Goal: Task Accomplishment & Management: Use online tool/utility

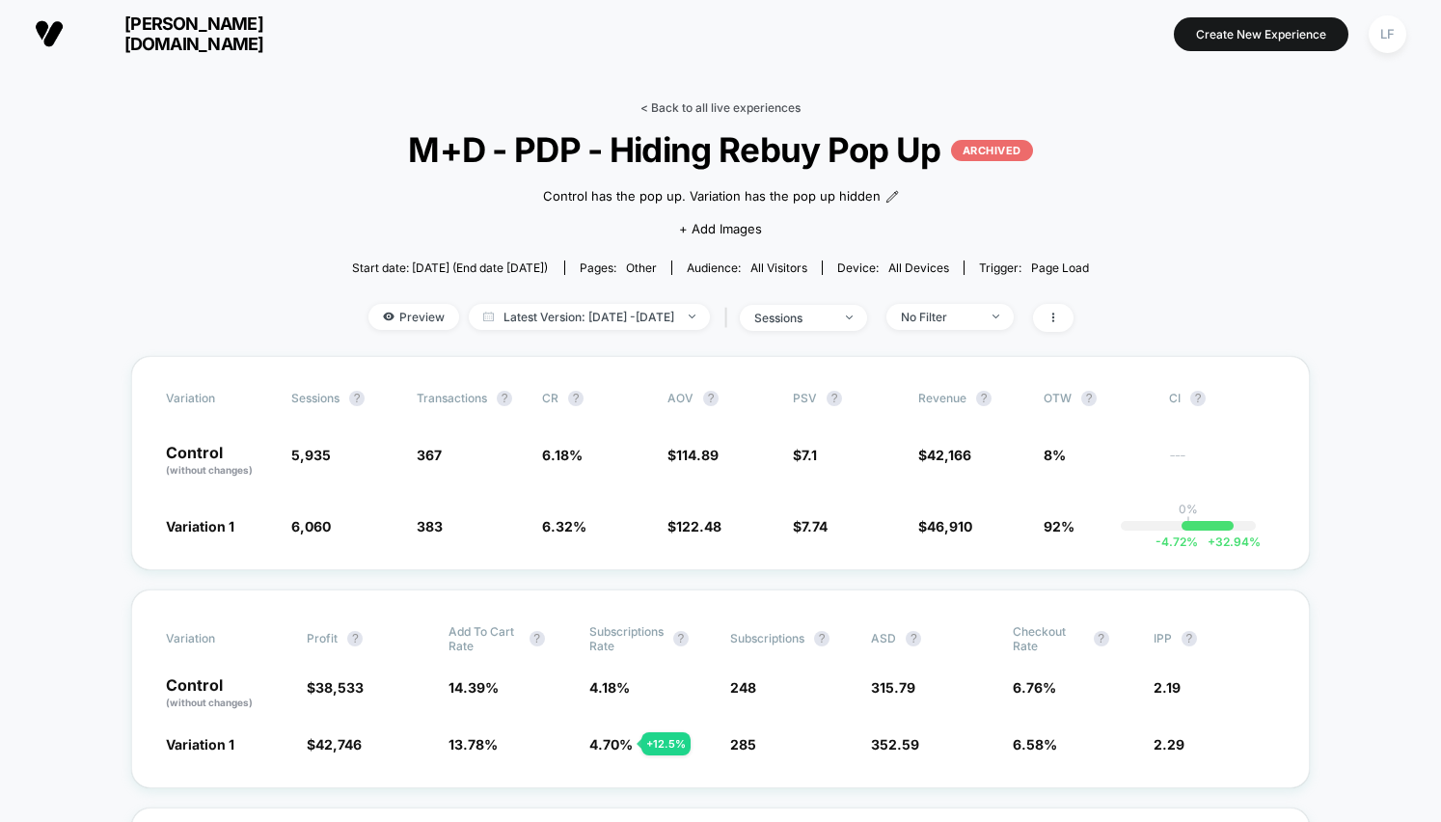
click at [697, 101] on link "< Back to all live experiences" at bounding box center [721, 107] width 160 height 14
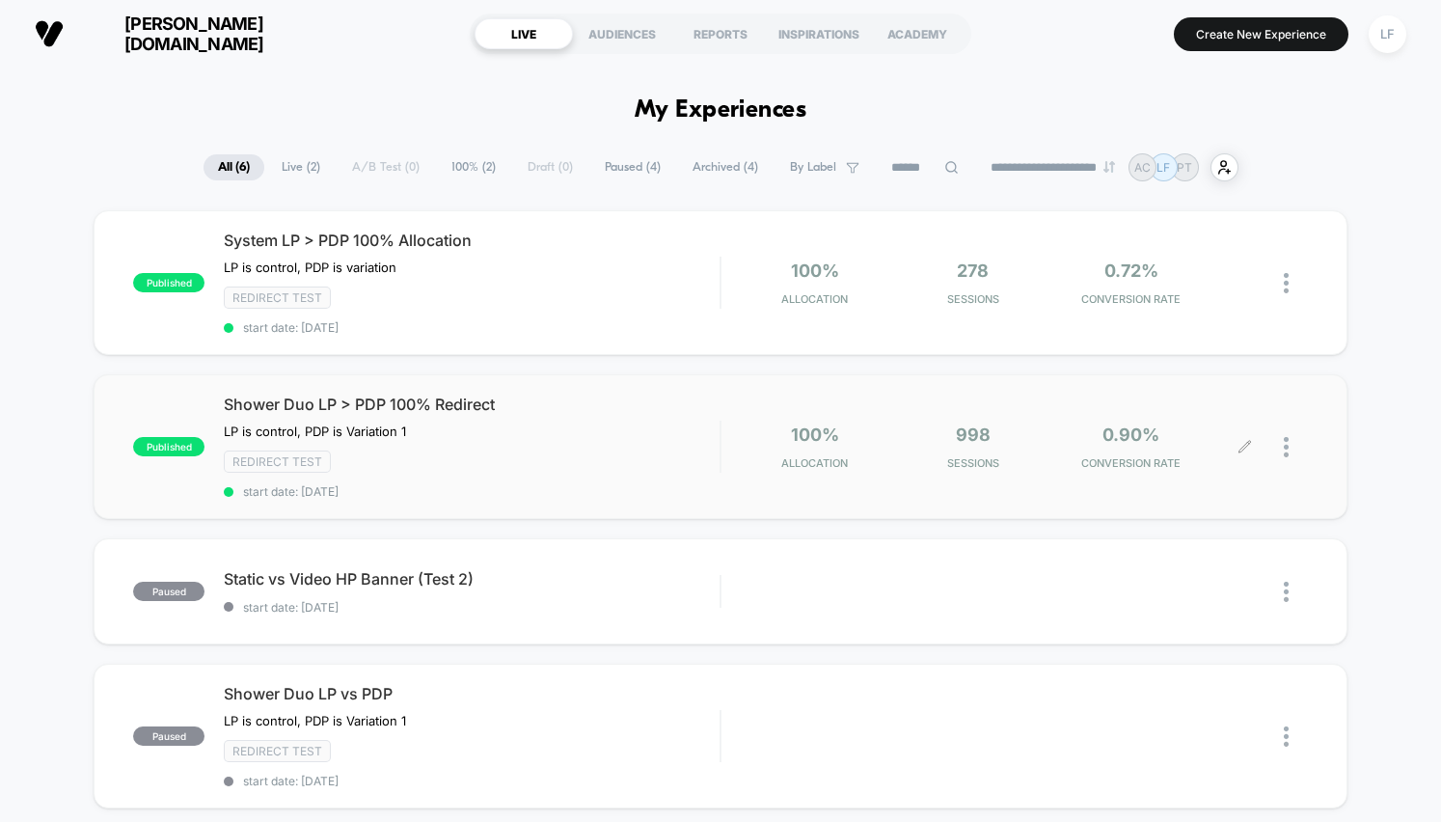
scroll to position [8, 0]
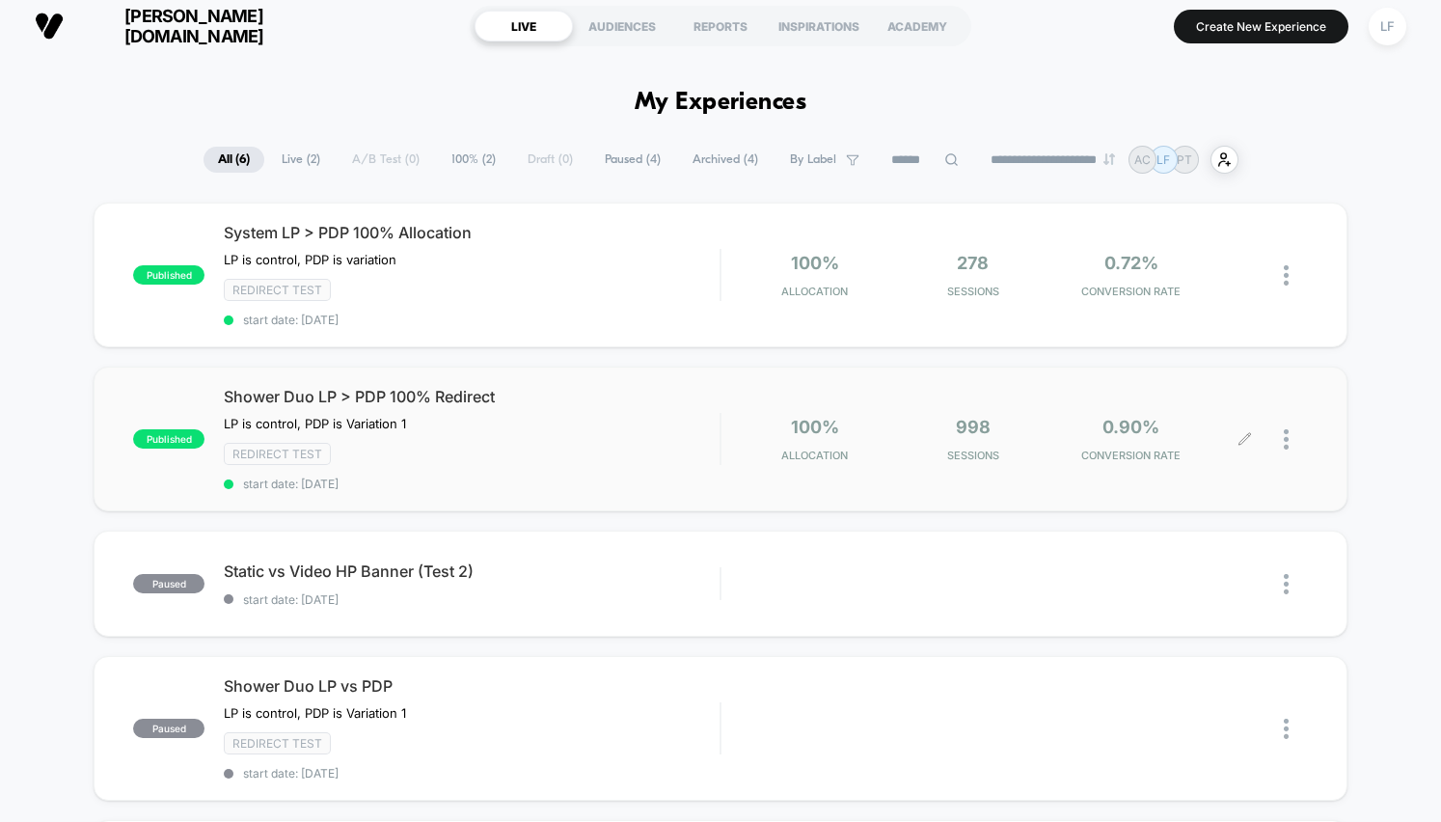
click at [1289, 435] on div at bounding box center [1296, 439] width 24 height 45
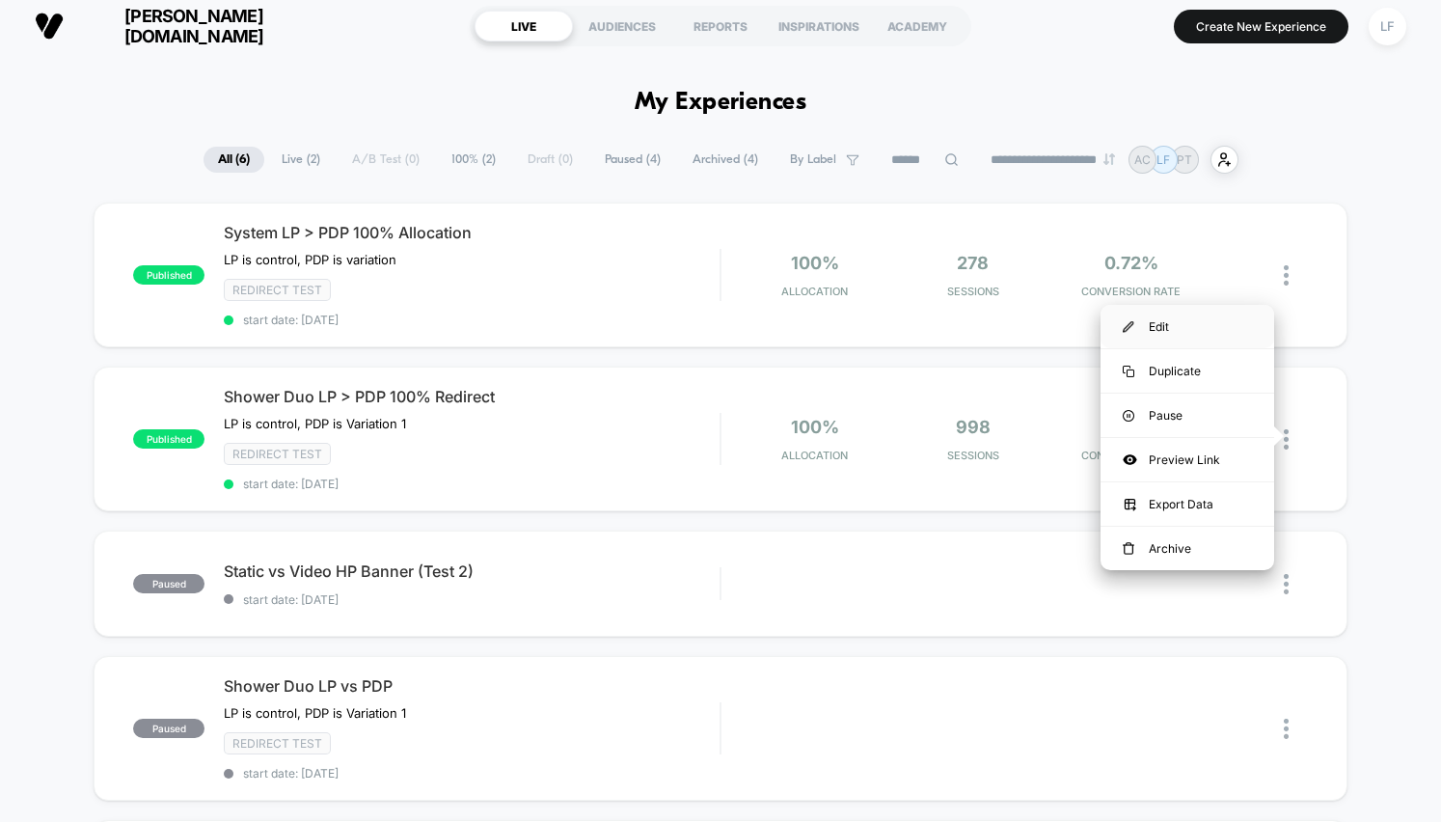
click at [1206, 320] on div "Edit" at bounding box center [1188, 326] width 174 height 43
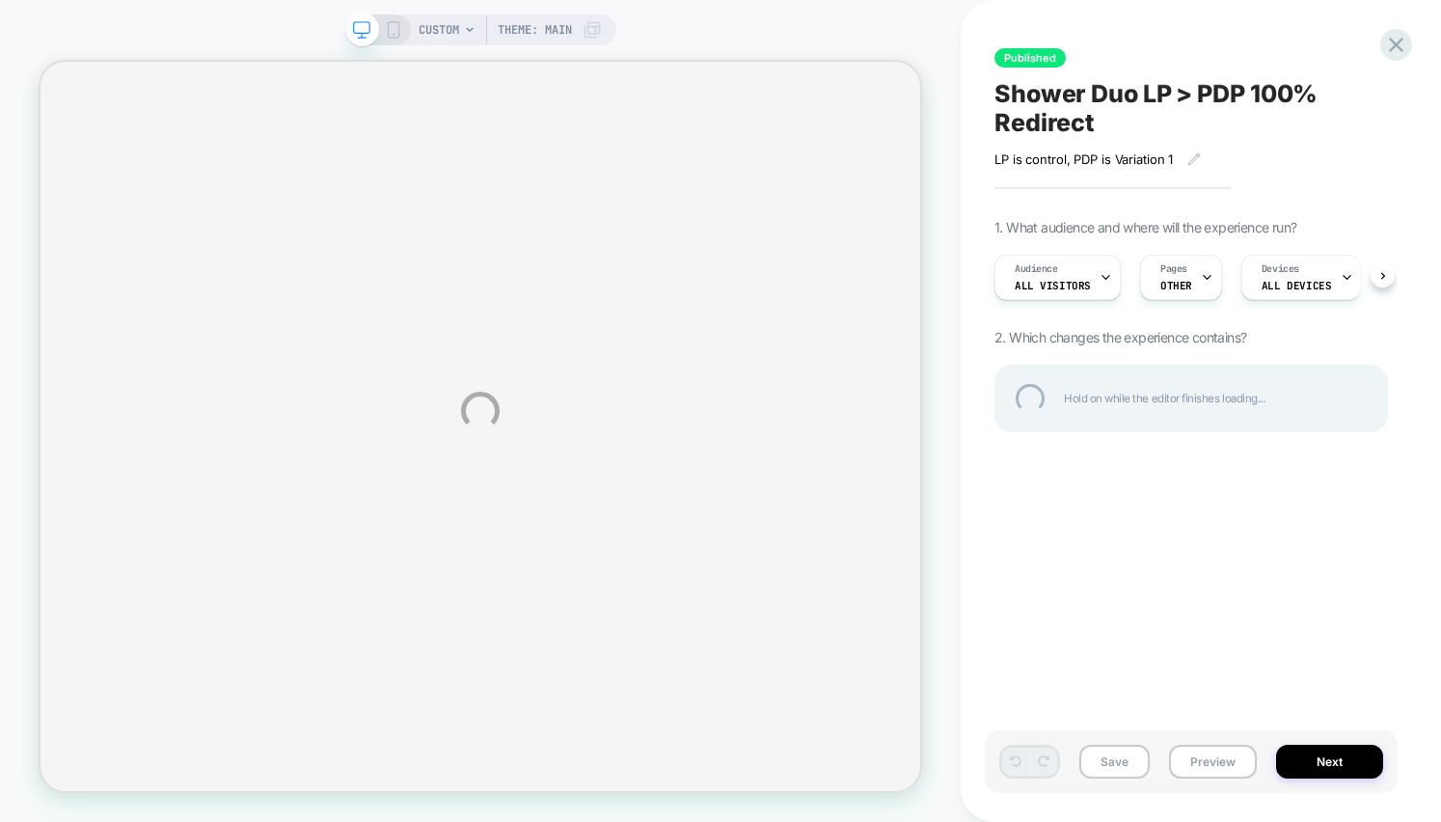
click at [1311, 266] on div "CUSTOM Theme: MAIN Published Shower Duo LP > PDP 100% Redirect LP is control, P…" at bounding box center [720, 411] width 1441 height 822
click at [1231, 722] on div "CUSTOM Theme: MAIN Published Shower Duo LP > PDP 100% Redirect LP is control, P…" at bounding box center [720, 411] width 1441 height 822
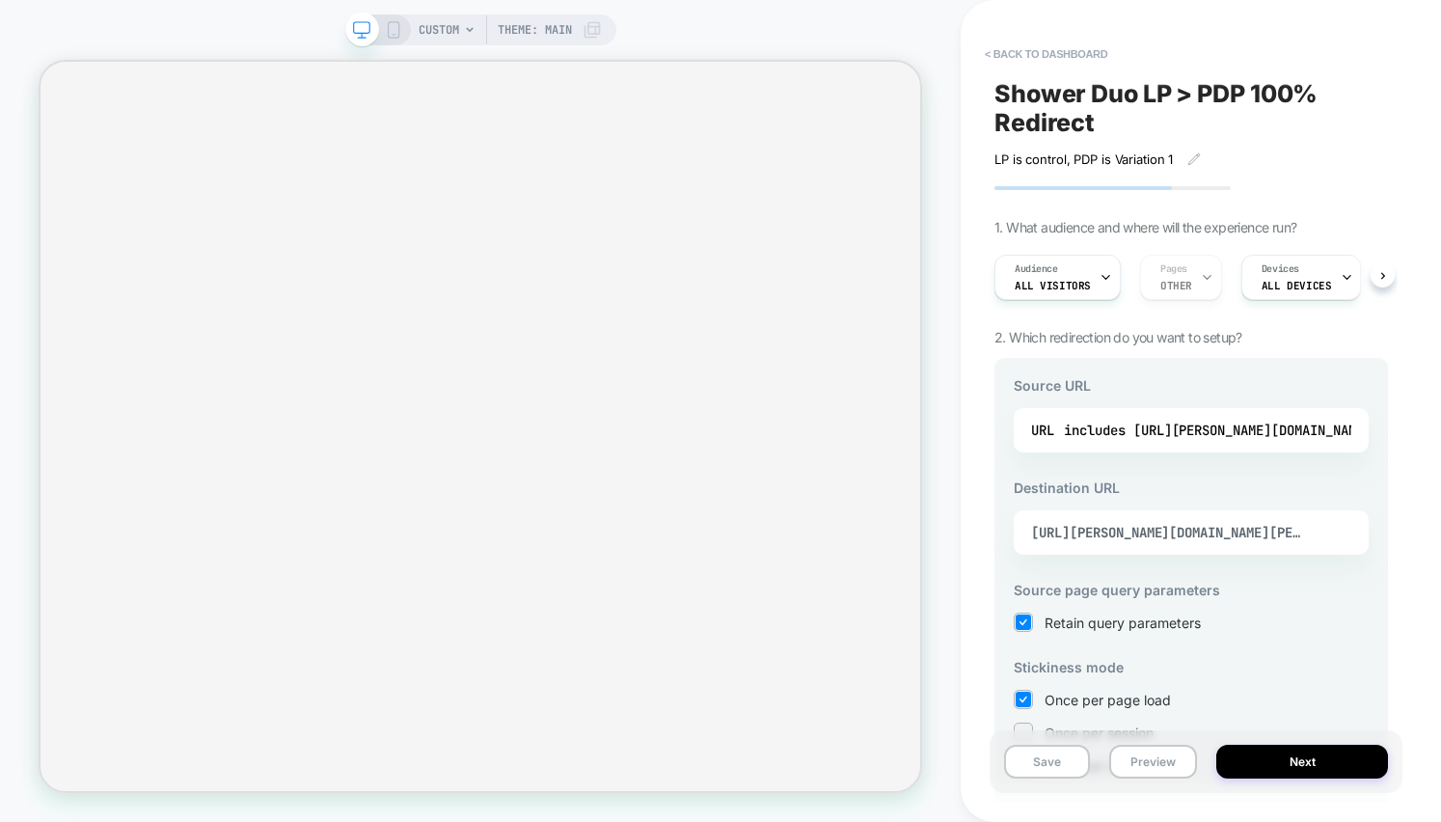
click at [1169, 760] on button "Preview" at bounding box center [1153, 762] width 88 height 34
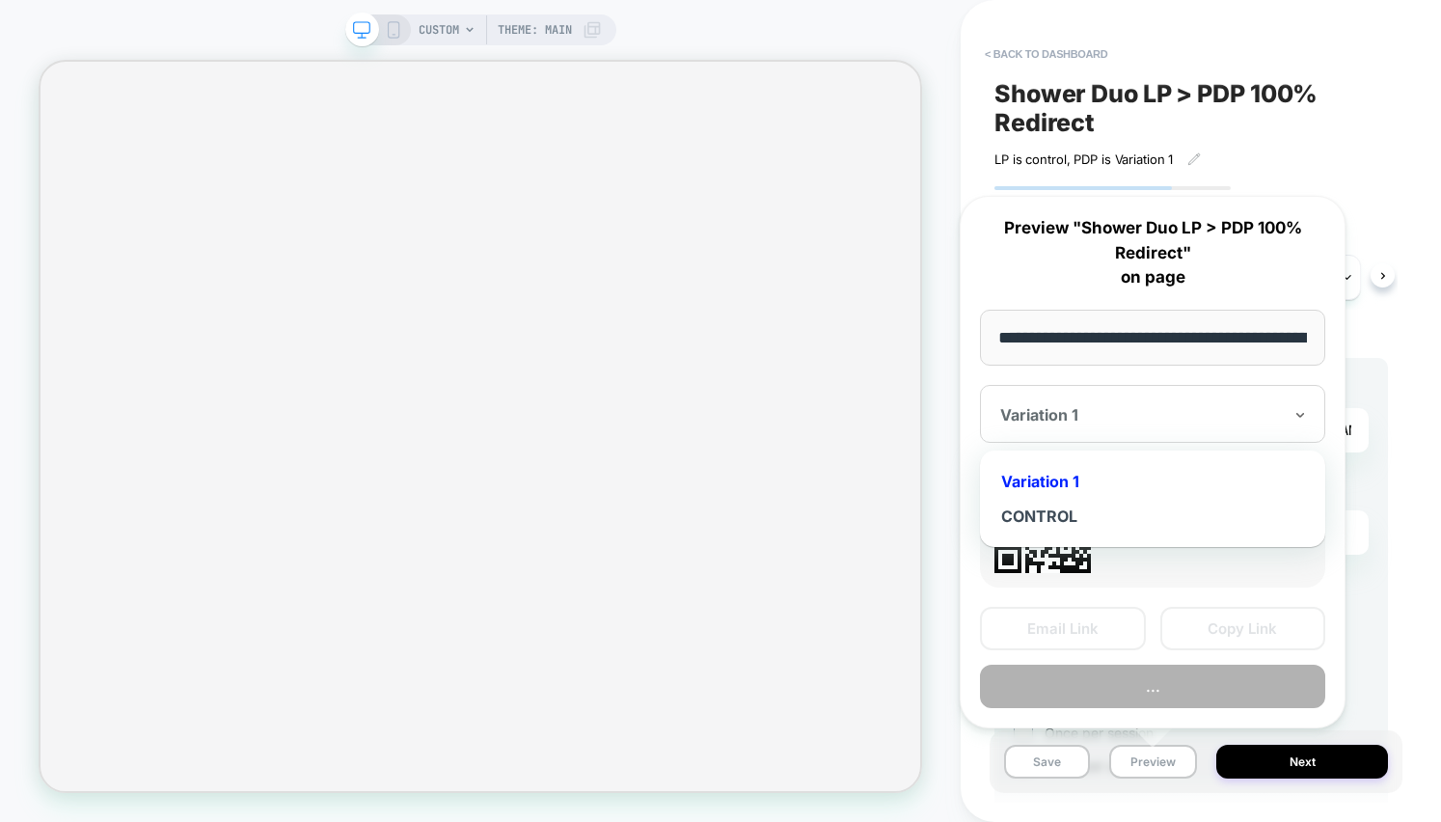
click at [1067, 510] on div "CONTROL" at bounding box center [1153, 516] width 326 height 35
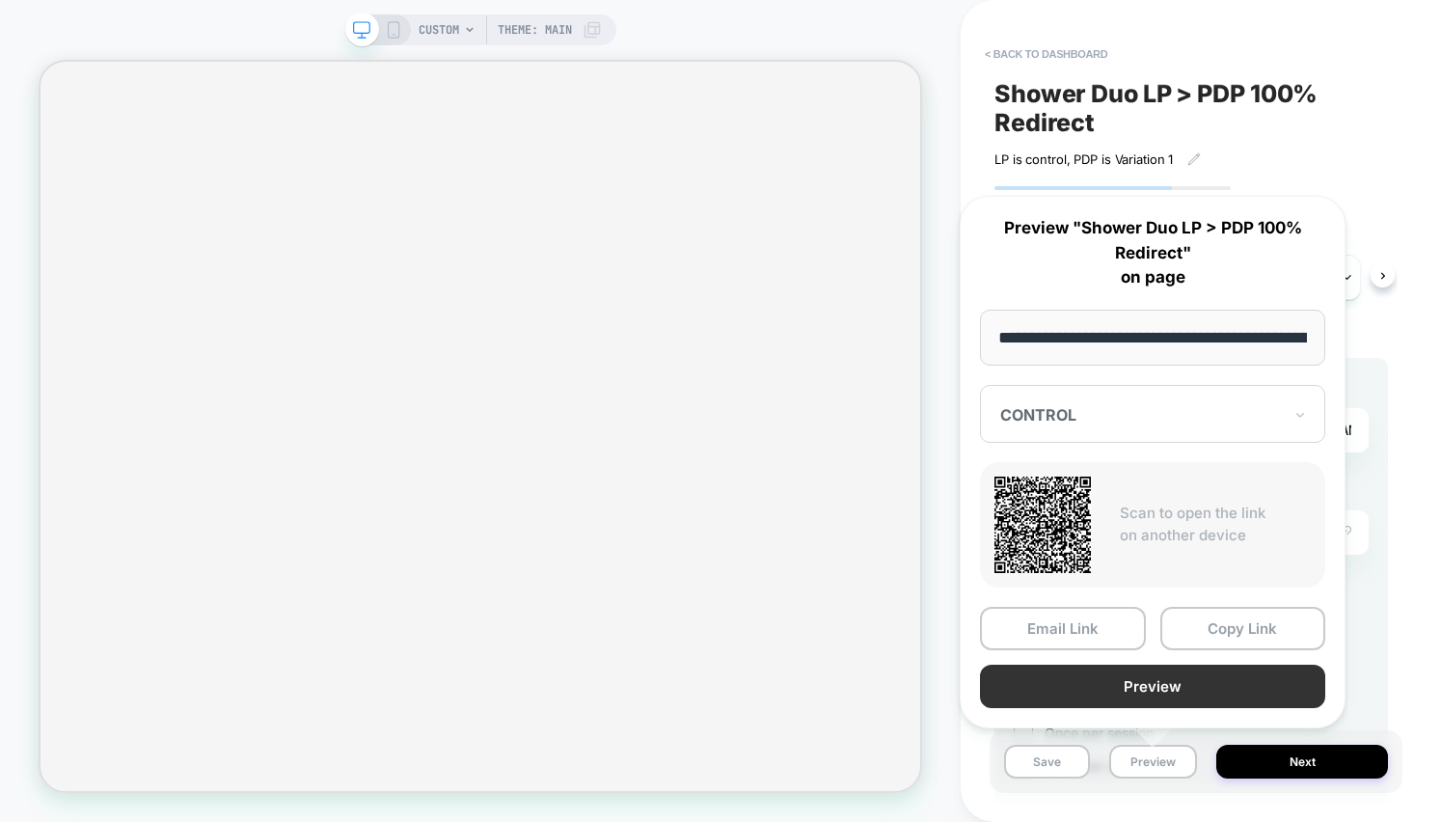
click at [1168, 687] on button "Preview" at bounding box center [1152, 686] width 345 height 43
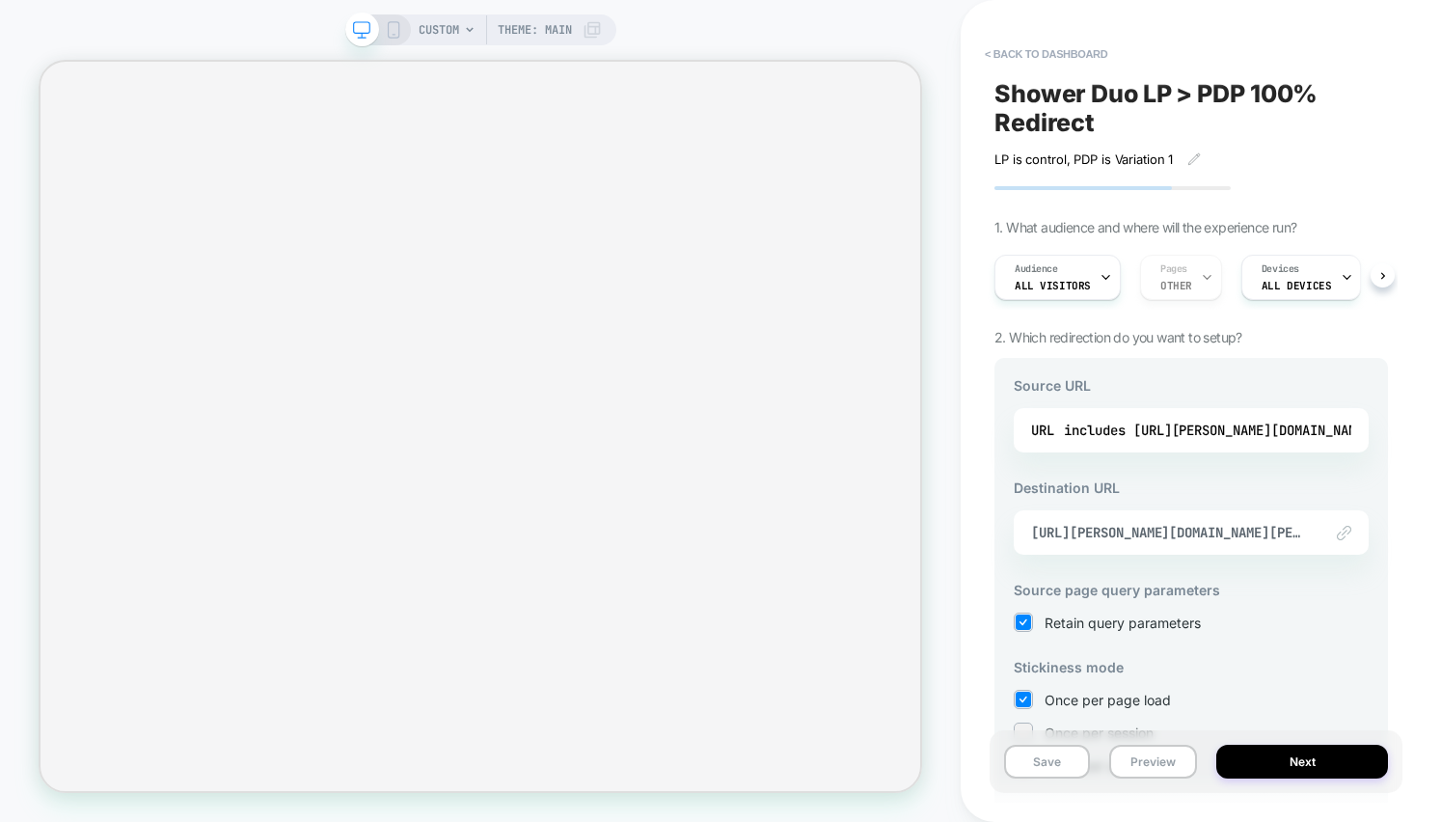
scroll to position [10, 0]
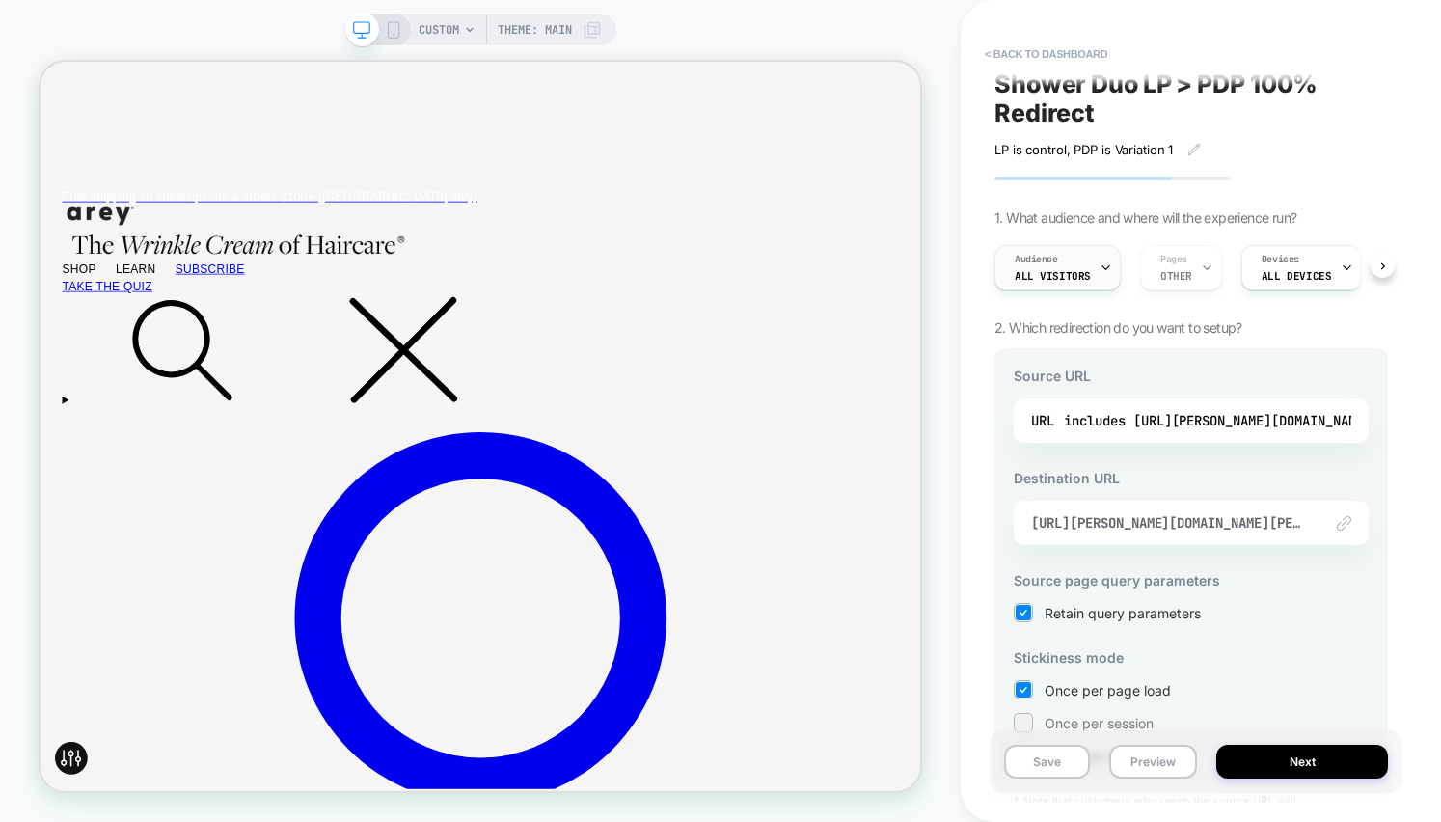
click at [1100, 246] on div at bounding box center [1106, 267] width 13 height 43
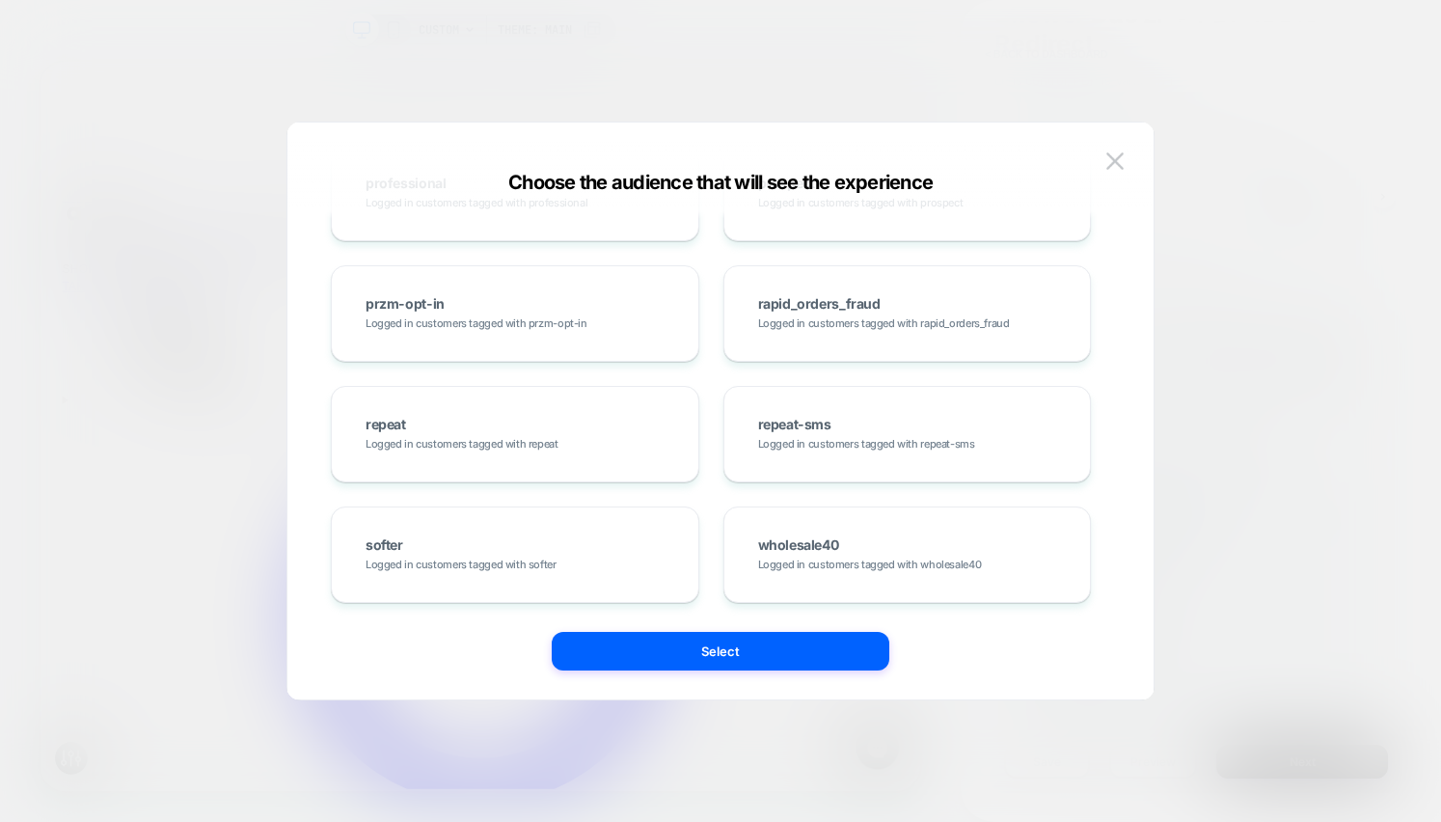
scroll to position [0, 0]
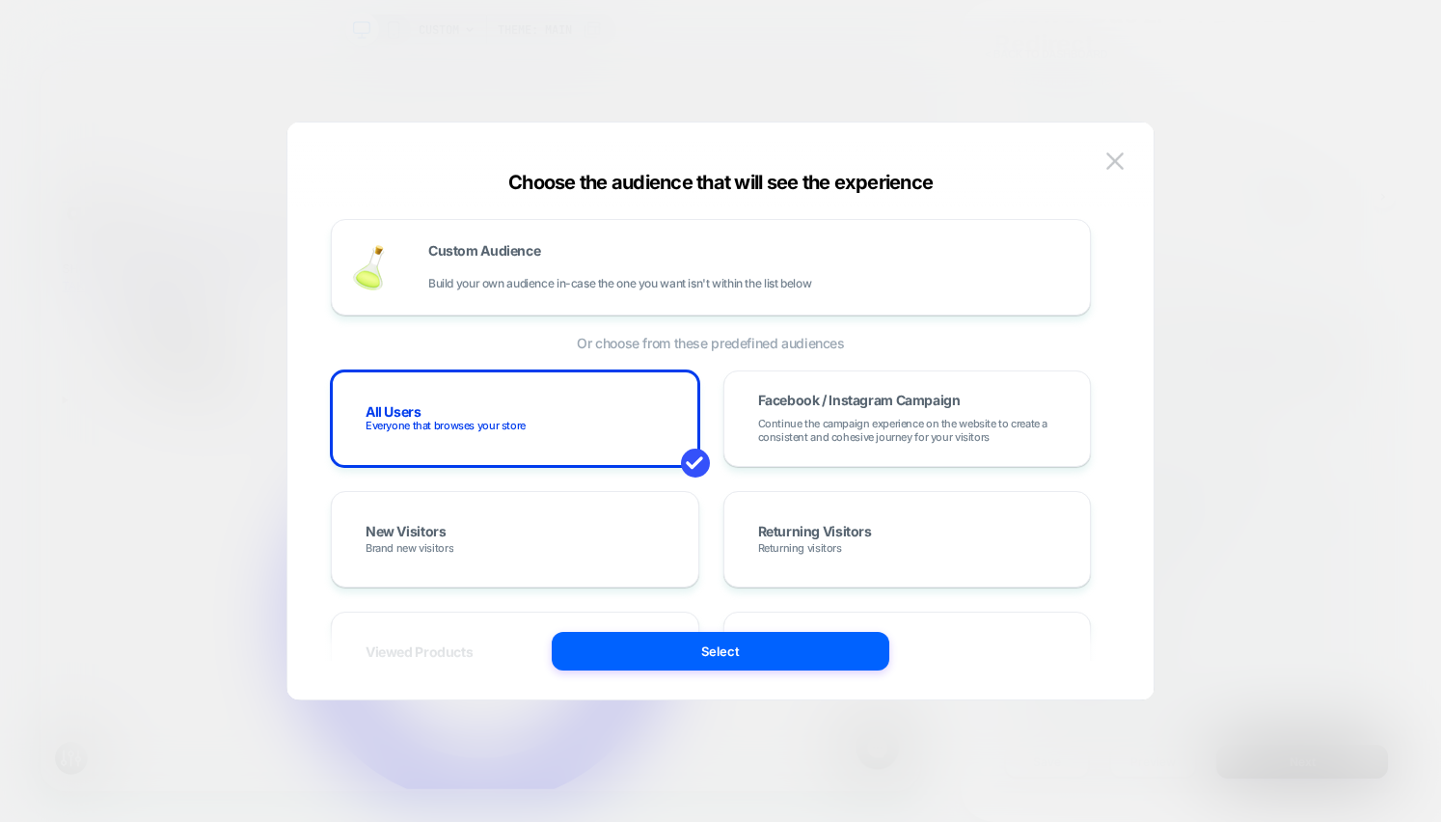
click at [678, 277] on span "Build your own audience in-case the one you want isn't within the list below" at bounding box center [619, 284] width 383 height 14
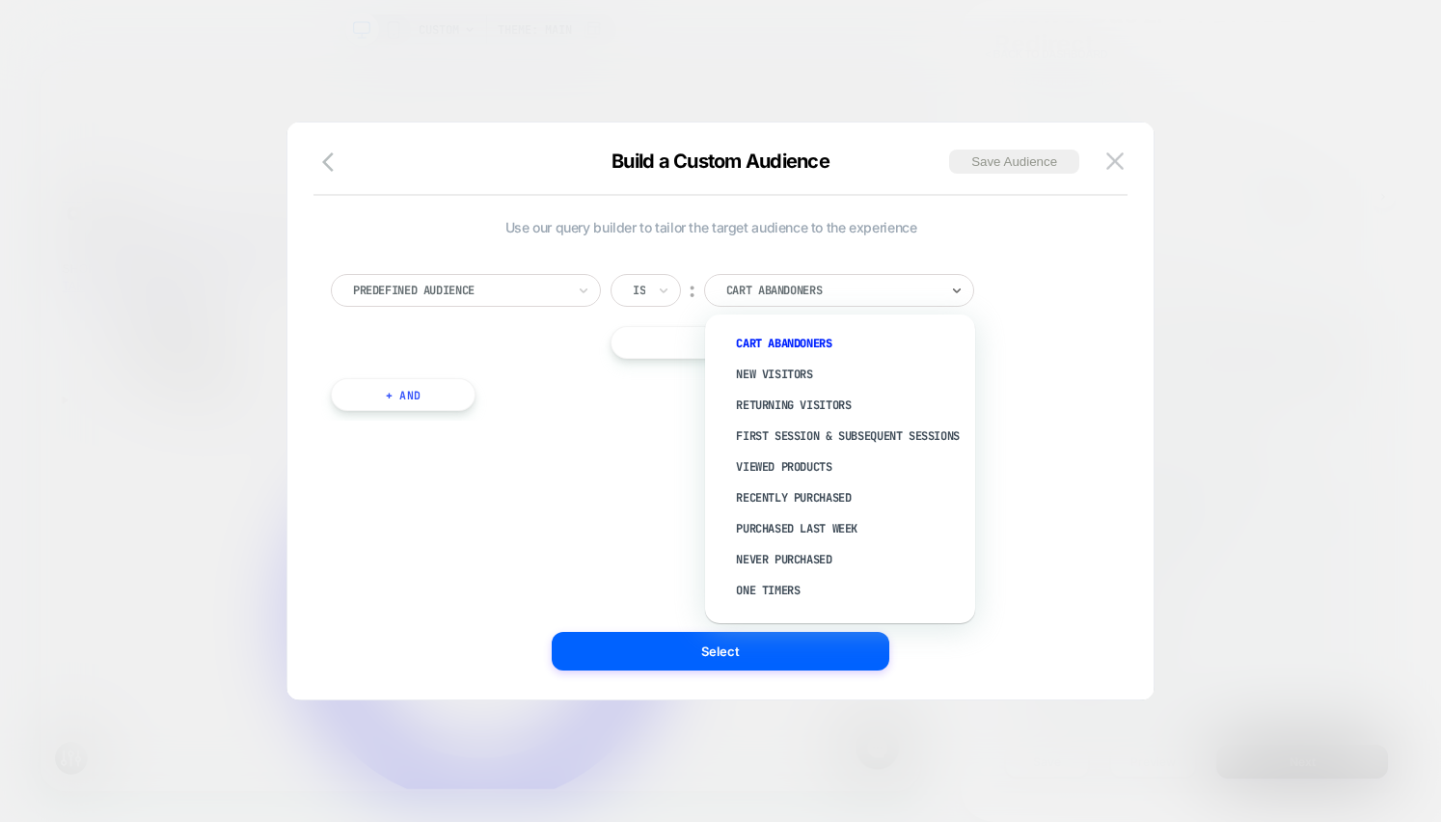
click at [735, 274] on div "Cart Abandoners" at bounding box center [839, 290] width 270 height 33
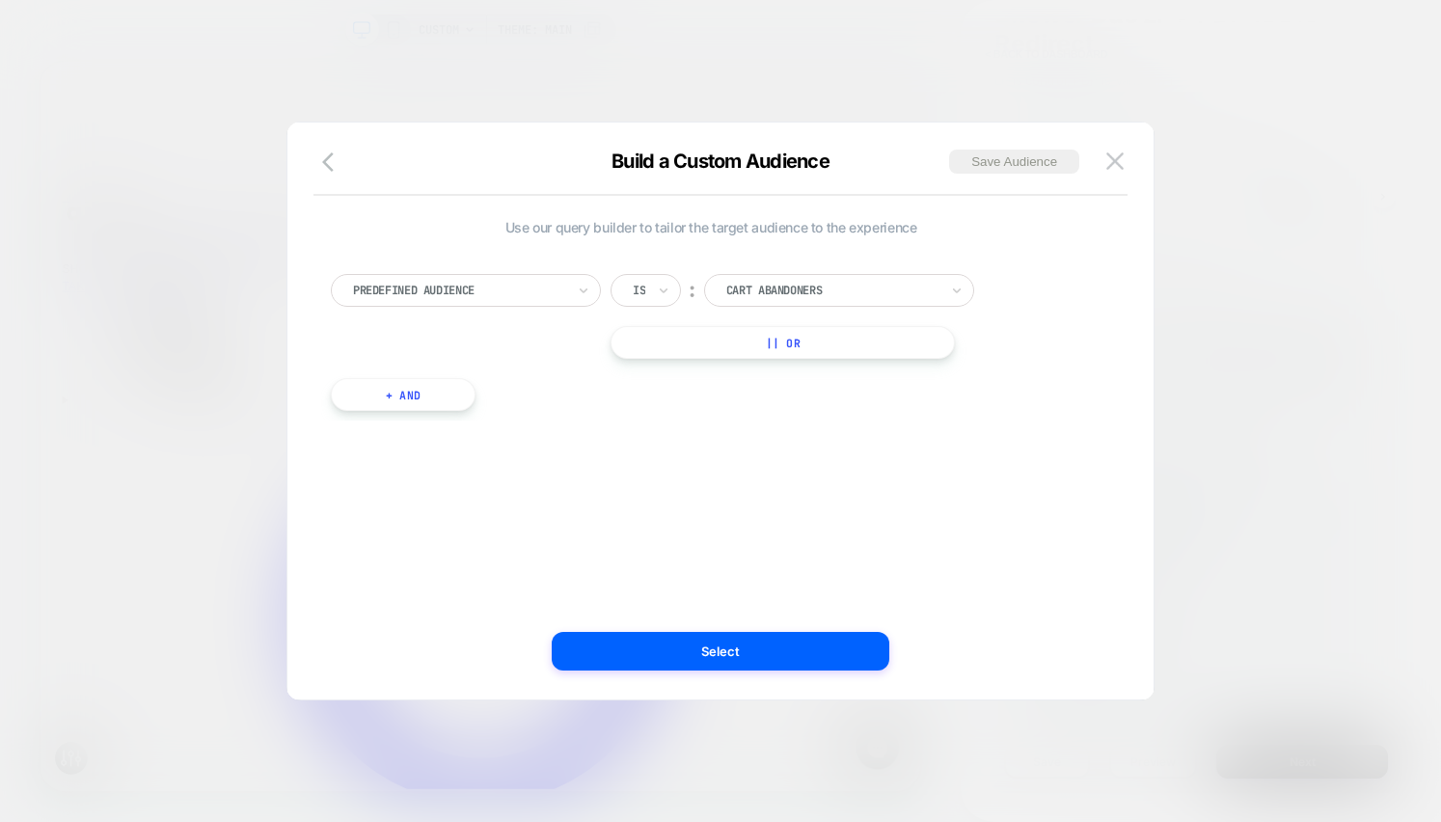
click at [650, 251] on div "Predefined Audience Is ︰ Cart Abandoners || Or + And" at bounding box center [711, 333] width 780 height 176
click at [755, 284] on div at bounding box center [832, 290] width 212 height 17
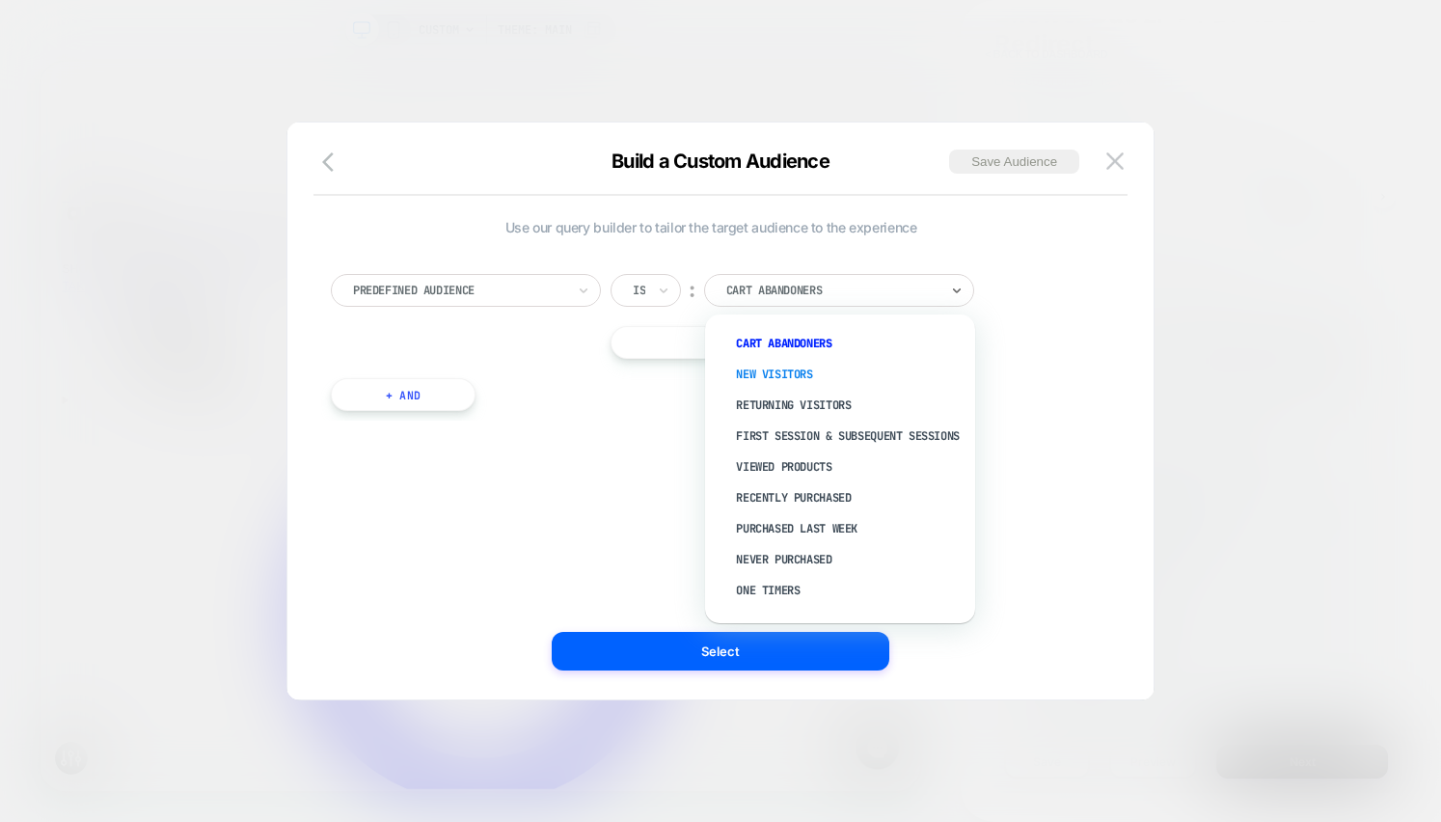
click at [789, 375] on div "New Visitors" at bounding box center [850, 374] width 251 height 31
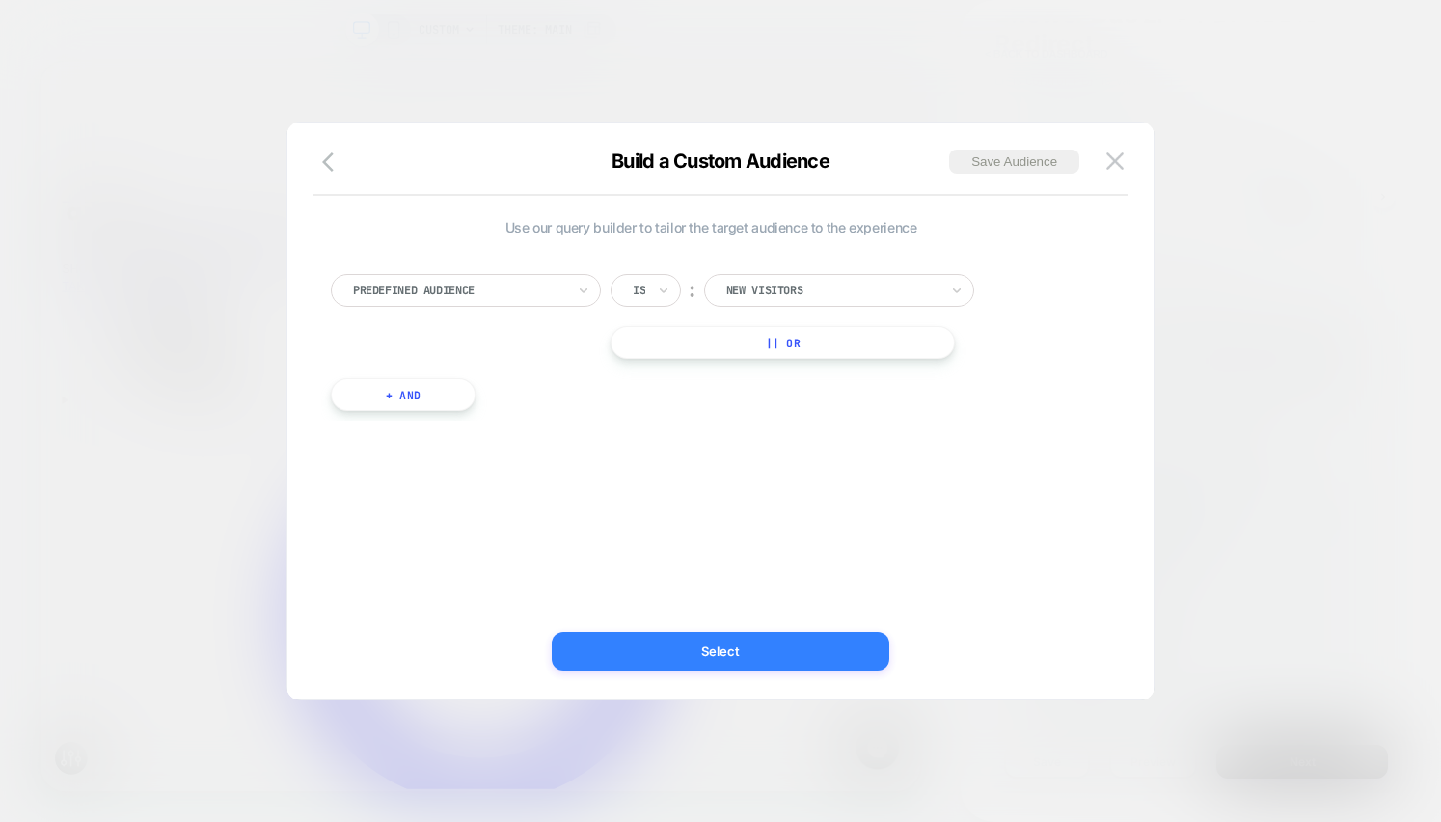
click at [725, 644] on button "Select" at bounding box center [721, 651] width 338 height 39
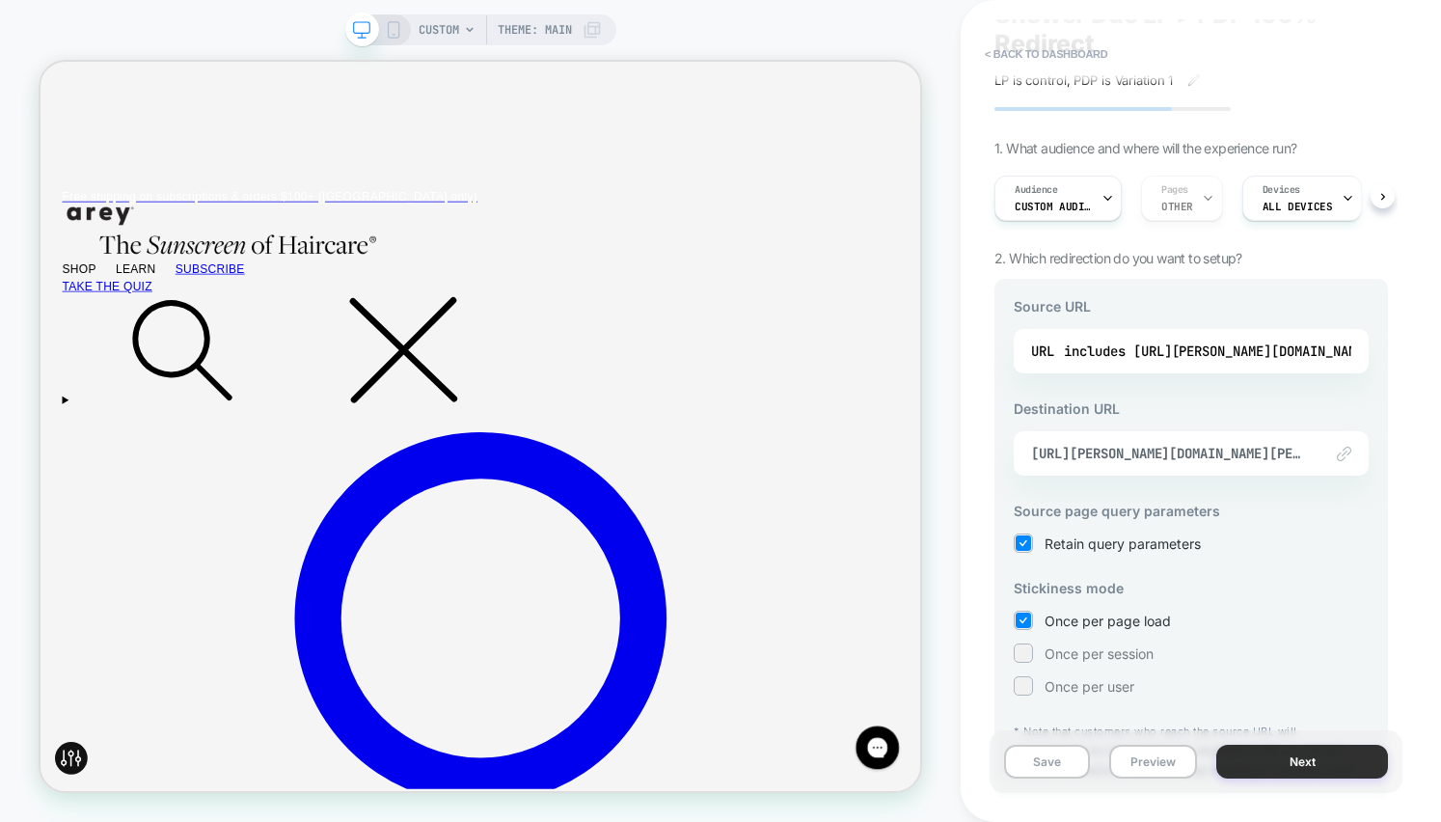
click at [1316, 761] on button "Next" at bounding box center [1303, 762] width 172 height 34
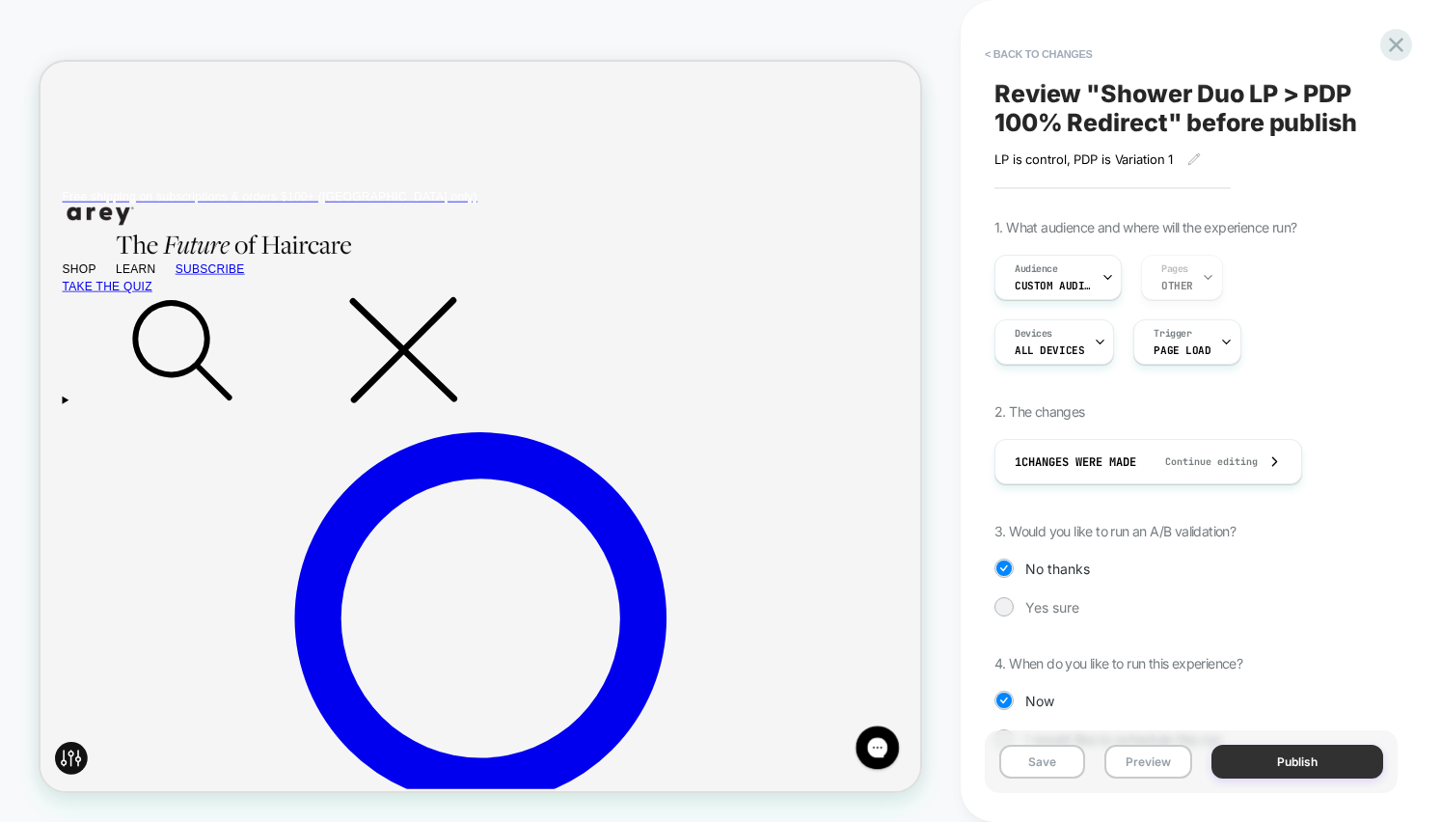
click at [1315, 761] on button "Publish" at bounding box center [1298, 762] width 172 height 34
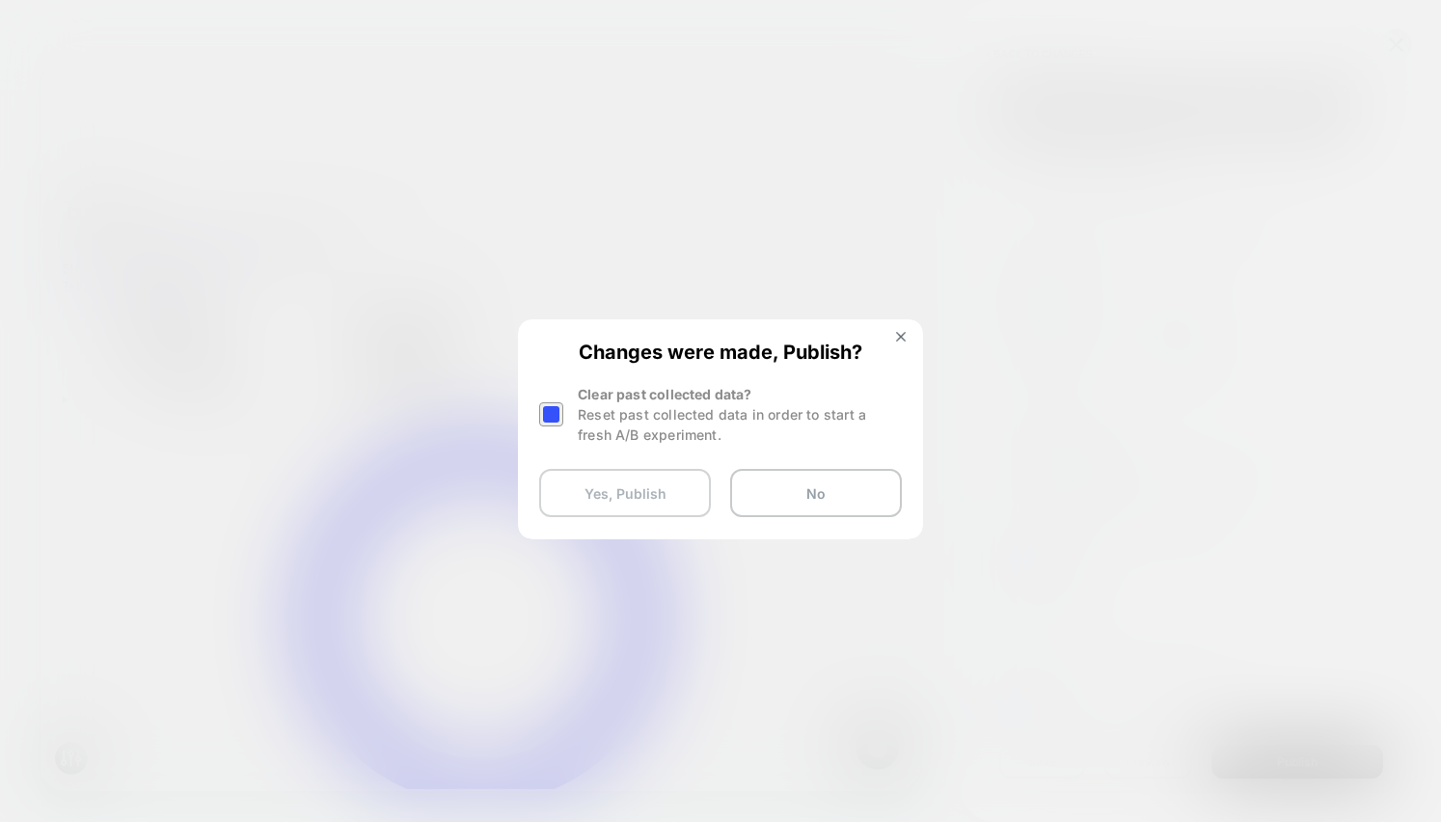
click at [669, 494] on button "Yes, Publish" at bounding box center [625, 493] width 172 height 48
